Goal: Task Accomplishment & Management: Manage account settings

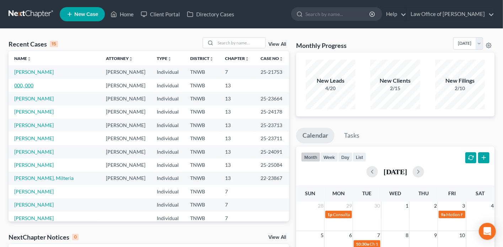
click at [21, 87] on link "000, 000" at bounding box center [23, 85] width 19 height 6
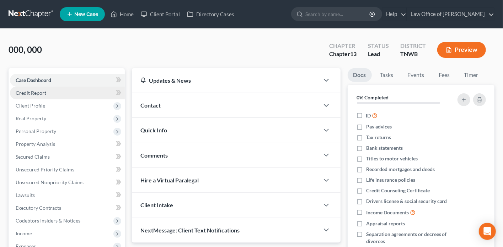
click at [94, 93] on link "Credit Report" at bounding box center [67, 93] width 115 height 13
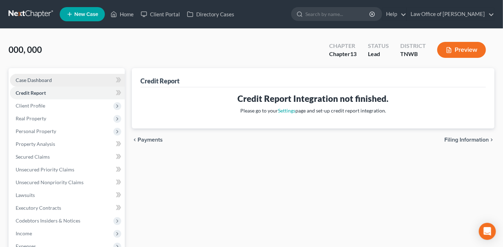
click at [75, 76] on link "Case Dashboard" at bounding box center [67, 80] width 115 height 13
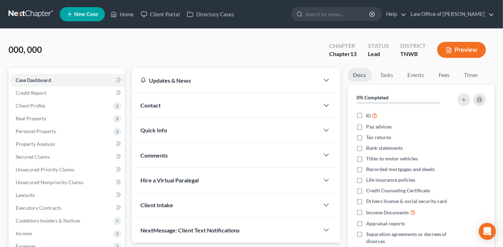
click at [210, 127] on div "Quick Info" at bounding box center [225, 130] width 187 height 25
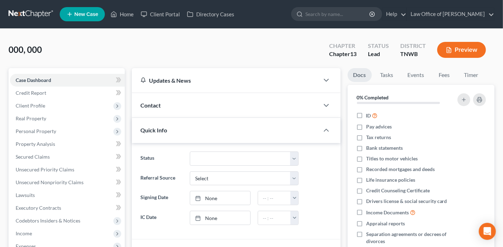
click at [195, 102] on div "Contact" at bounding box center [225, 105] width 187 height 25
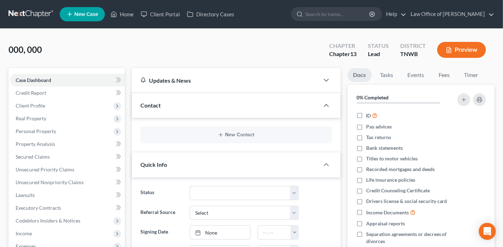
click at [195, 102] on div "Contact" at bounding box center [225, 105] width 187 height 25
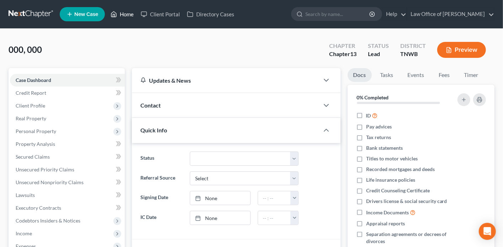
click at [120, 15] on link "Home" at bounding box center [122, 14] width 30 height 13
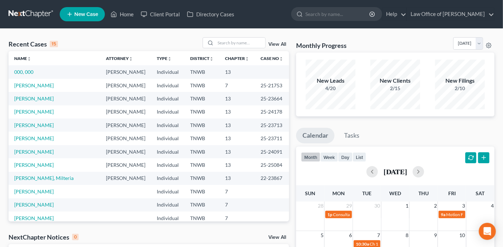
click at [78, 12] on span "New Case" at bounding box center [86, 14] width 24 height 5
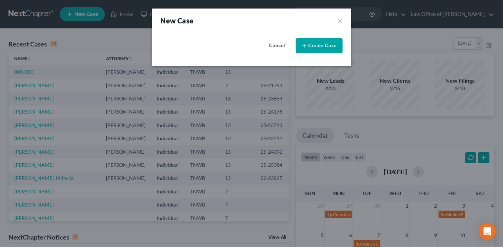
select select "76"
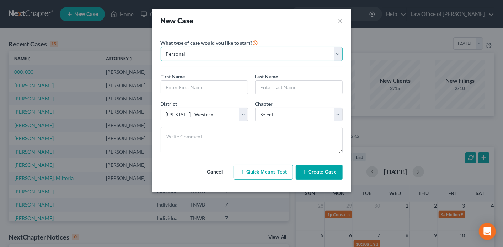
select select "1"
click option "Business" at bounding box center [0, 0] width 0 height 0
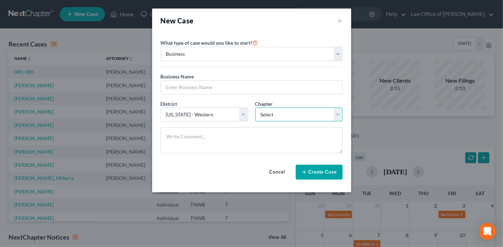
click at [255, 108] on select "Select 7 11 12" at bounding box center [298, 115] width 87 height 14
select select "1"
click option "11" at bounding box center [0, 0] width 0 height 0
click at [204, 88] on input "text" at bounding box center [251, 87] width 181 height 13
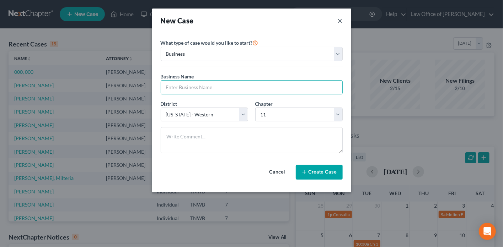
click at [340, 24] on button "×" at bounding box center [339, 21] width 5 height 10
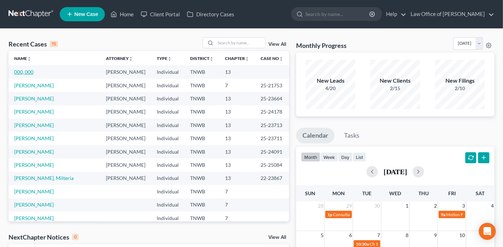
click at [27, 75] on link "000, 000" at bounding box center [23, 72] width 19 height 6
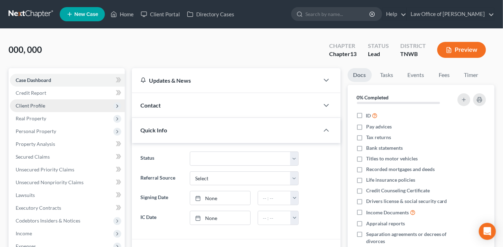
click at [43, 108] on span "Client Profile" at bounding box center [30, 106] width 29 height 6
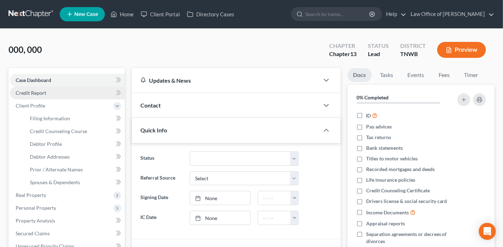
click at [45, 93] on span "Credit Report" at bounding box center [31, 93] width 31 height 6
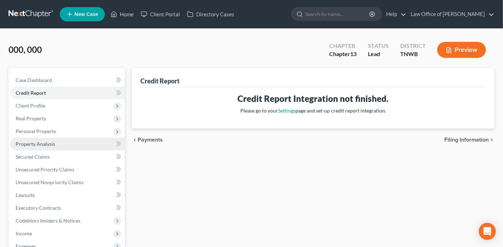
click at [44, 143] on span "Property Analysis" at bounding box center [35, 144] width 39 height 6
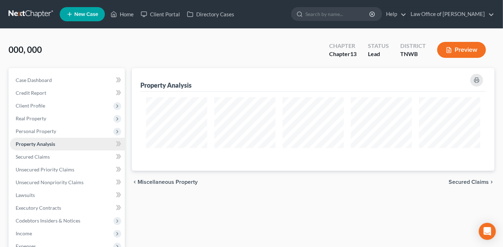
scroll to position [102, 362]
click at [27, 133] on span "Personal Property" at bounding box center [36, 131] width 40 height 6
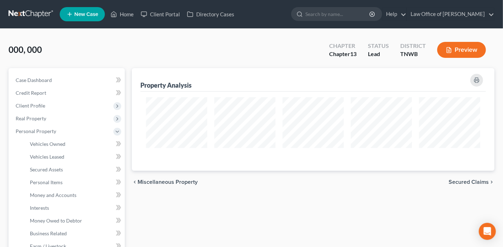
click at [82, 18] on link "New Case" at bounding box center [82, 14] width 45 height 14
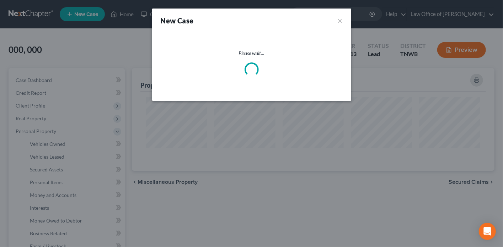
select select "76"
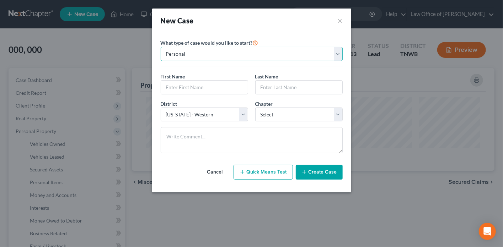
click at [161, 47] on select "Personal Business" at bounding box center [252, 54] width 182 height 14
select select "1"
click option "Business" at bounding box center [0, 0] width 0 height 0
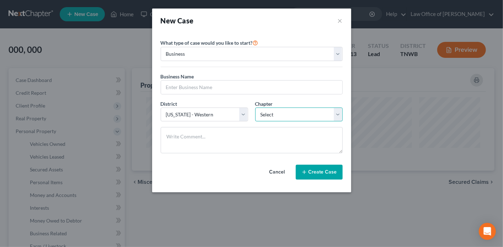
click at [255, 108] on select "Select 7 11 12" at bounding box center [298, 115] width 87 height 14
select select "1"
click option "11" at bounding box center [0, 0] width 0 height 0
click at [342, 20] on button "×" at bounding box center [339, 21] width 5 height 10
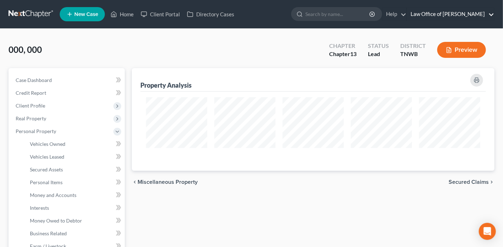
click at [486, 16] on link "Law Office of [PERSON_NAME]" at bounding box center [450, 14] width 87 height 13
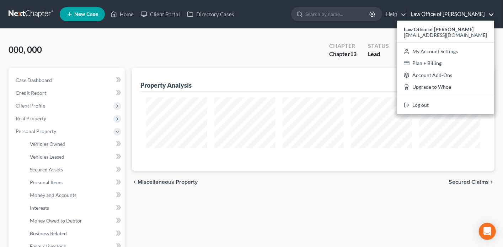
click at [486, 16] on link "Law Office of [PERSON_NAME]" at bounding box center [450, 14] width 87 height 13
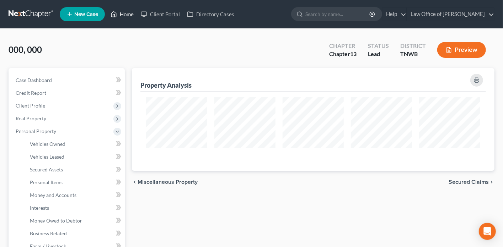
click at [117, 10] on icon at bounding box center [113, 14] width 6 height 9
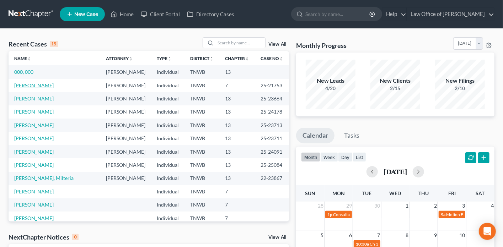
click at [23, 87] on link "[PERSON_NAME]" at bounding box center [33, 85] width 39 height 6
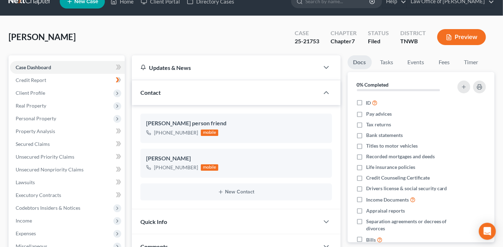
scroll to position [11, 0]
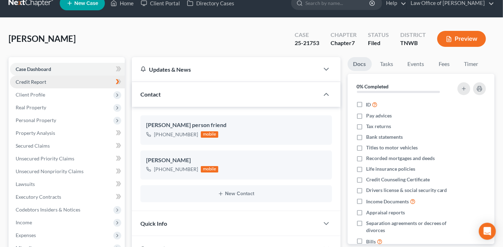
click at [72, 82] on link "Credit Report" at bounding box center [67, 82] width 115 height 13
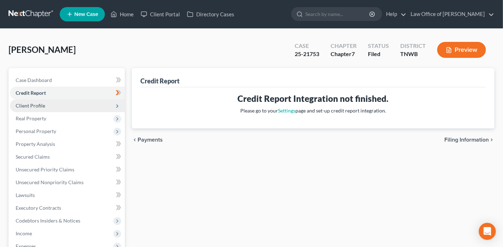
click at [83, 104] on span "Client Profile" at bounding box center [67, 105] width 115 height 13
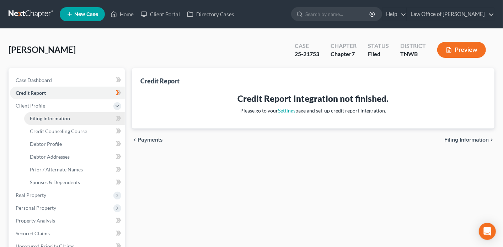
click at [80, 118] on link "Filing Information" at bounding box center [74, 118] width 101 height 13
select select "1"
select select "0"
select select "76"
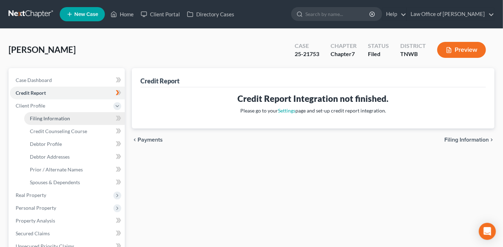
select select "44"
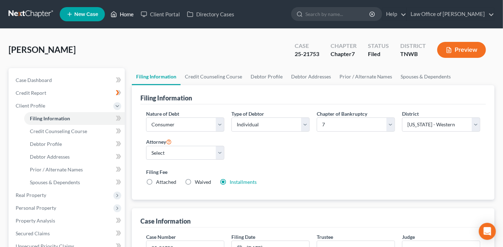
click at [120, 16] on link "Home" at bounding box center [122, 14] width 30 height 13
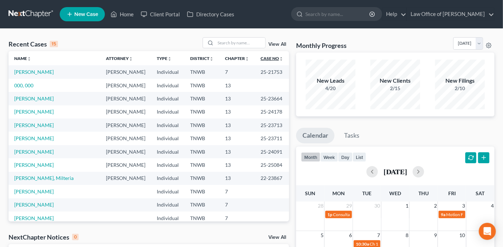
click at [260, 56] on link "Case No unfold_more expand_more expand_less" at bounding box center [271, 58] width 23 height 5
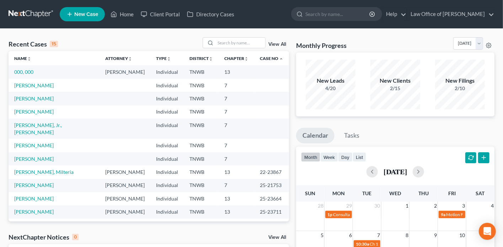
click at [28, 89] on td "[PERSON_NAME]" at bounding box center [54, 85] width 91 height 13
click at [23, 85] on link "[PERSON_NAME]" at bounding box center [33, 85] width 39 height 6
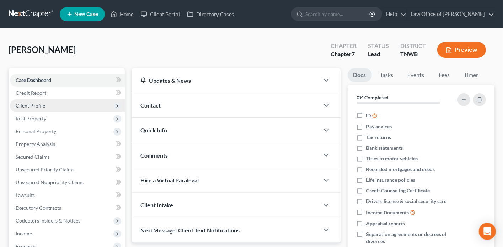
click at [49, 108] on span "Client Profile" at bounding box center [67, 105] width 115 height 13
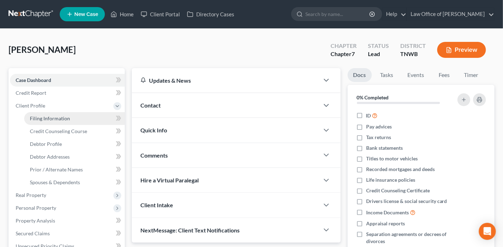
click at [55, 119] on span "Filing Information" at bounding box center [50, 118] width 40 height 6
select select "1"
select select "0"
select select "76"
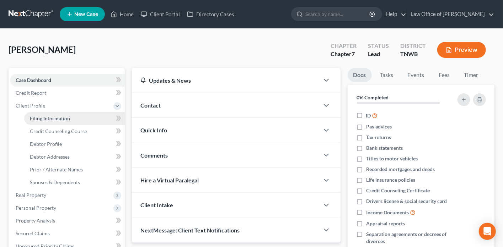
select select "44"
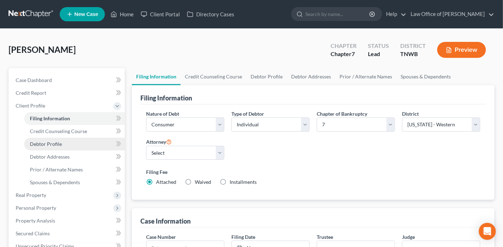
click at [45, 144] on span "Debtor Profile" at bounding box center [46, 144] width 32 height 6
select select "0"
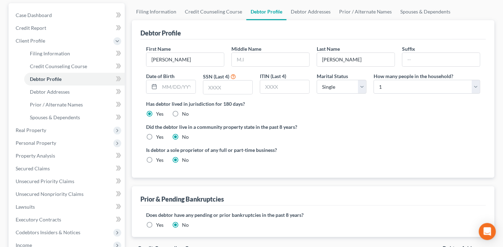
scroll to position [55, 0]
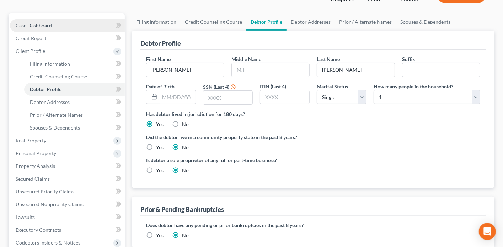
click at [42, 25] on span "Case Dashboard" at bounding box center [34, 25] width 36 height 6
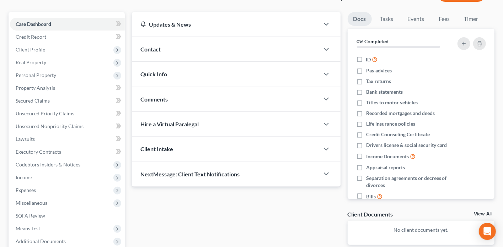
scroll to position [56, 0]
click at [290, 74] on div "Quick Info" at bounding box center [225, 73] width 187 height 25
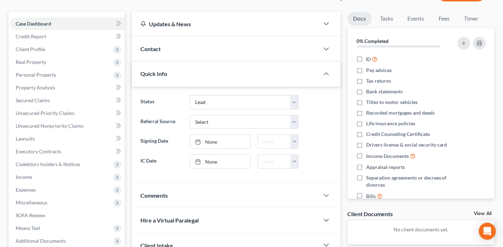
click at [273, 53] on div "Contact" at bounding box center [225, 49] width 187 height 25
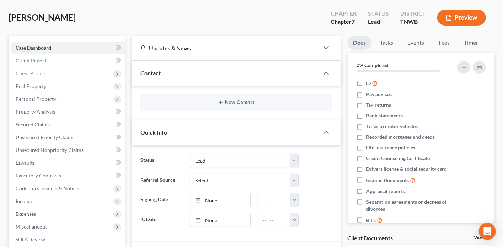
scroll to position [0, 0]
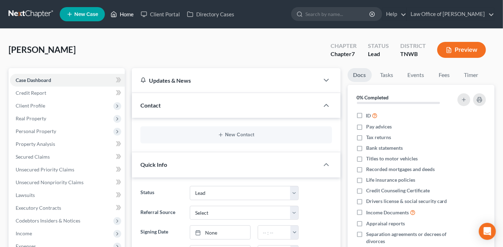
click at [126, 19] on link "Home" at bounding box center [122, 14] width 30 height 13
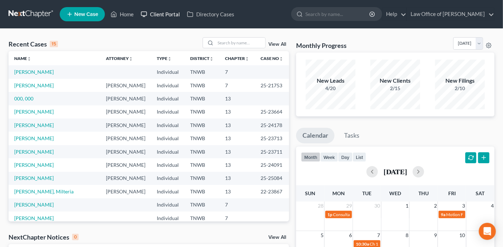
click at [158, 19] on link "Client Portal" at bounding box center [160, 14] width 46 height 13
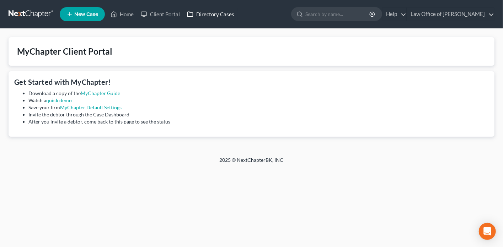
click at [213, 14] on link "Directory Cases" at bounding box center [210, 14] width 54 height 13
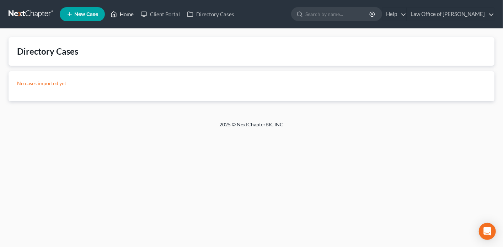
click at [126, 13] on link "Home" at bounding box center [122, 14] width 30 height 13
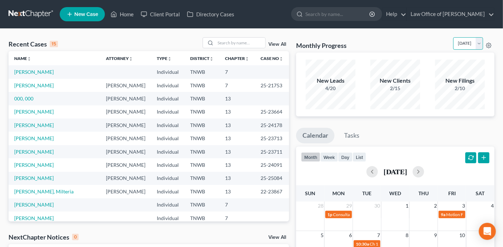
click at [453, 37] on select "[DATE] [DATE] [DATE] [DATE] [DATE] [DATE] [DATE] [DATE] [DATE] [DATE] [DATE] [D…" at bounding box center [468, 43] width 30 height 12
click at [477, 45] on select "[DATE] [DATE] [DATE] [DATE] [DATE] [DATE] [DATE] [DATE] [DATE] [DATE] [DATE] [D…" at bounding box center [468, 43] width 30 height 12
click at [334, 82] on div "New Leads" at bounding box center [330, 81] width 50 height 8
click at [451, 85] on div "2/10" at bounding box center [460, 88] width 50 height 7
